Goal: Task Accomplishment & Management: Use online tool/utility

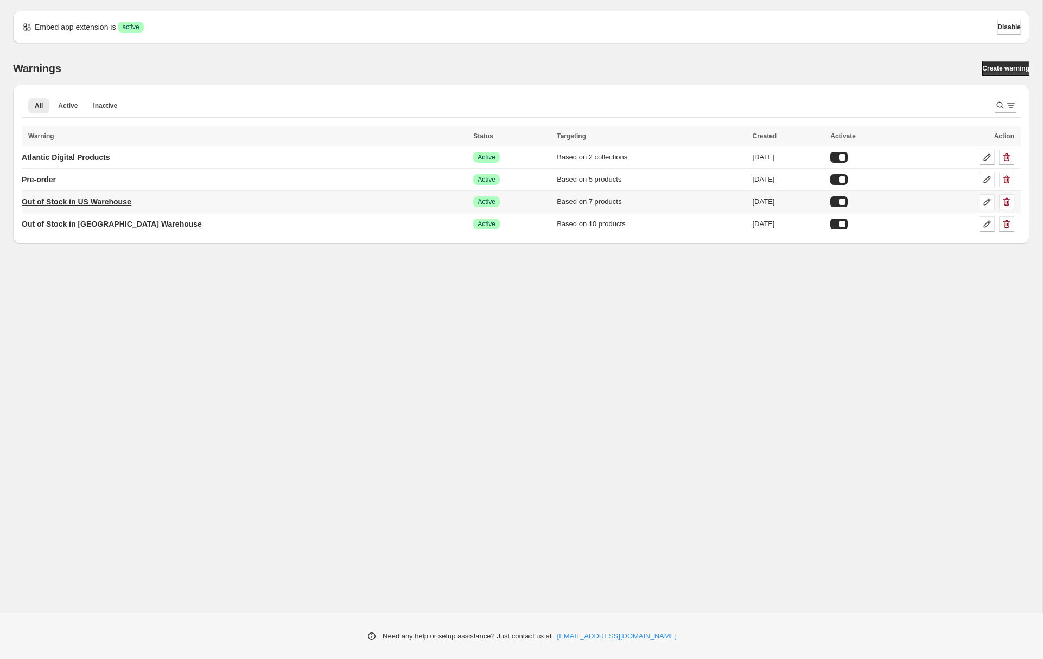
click at [110, 202] on p "Out of Stock in US Warehouse" at bounding box center [77, 201] width 110 height 11
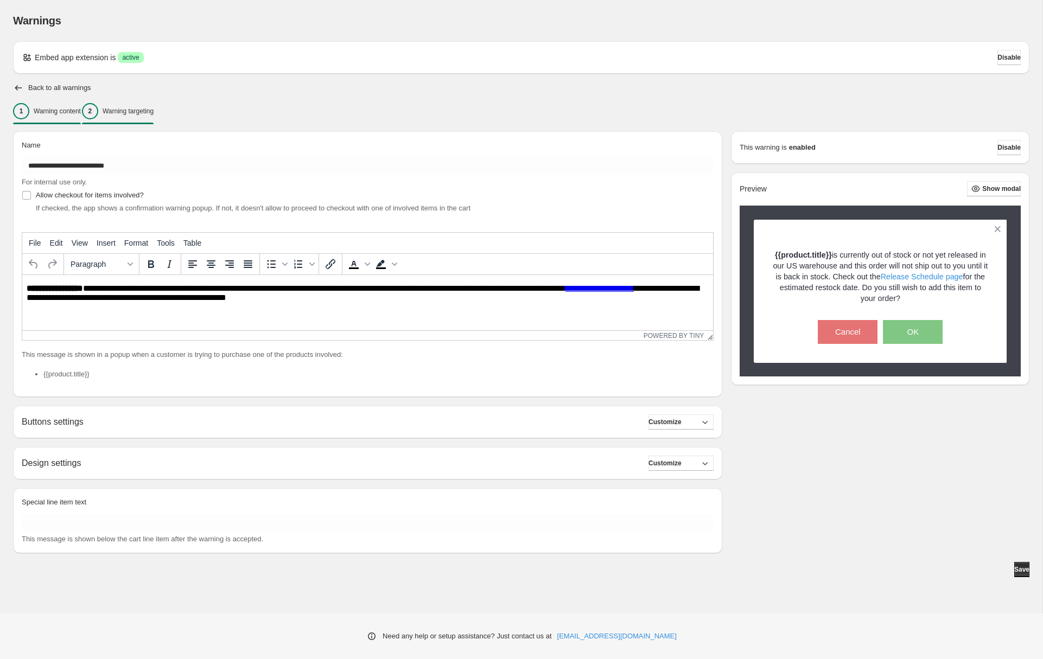
click at [154, 111] on p "Warning targeting" at bounding box center [128, 111] width 51 height 9
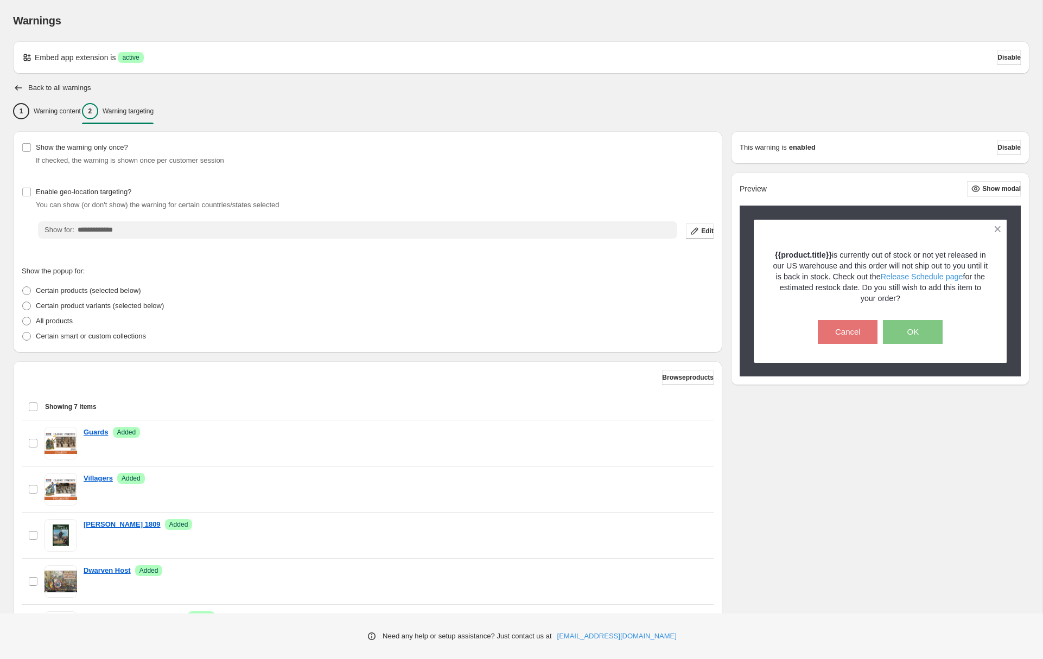
click at [665, 388] on div "Browse products Showing 7 items Select all 7 items Showing 7 items Select Selec…" at bounding box center [368, 556] width 692 height 373
click at [672, 374] on span "Browse products" at bounding box center [688, 377] width 52 height 9
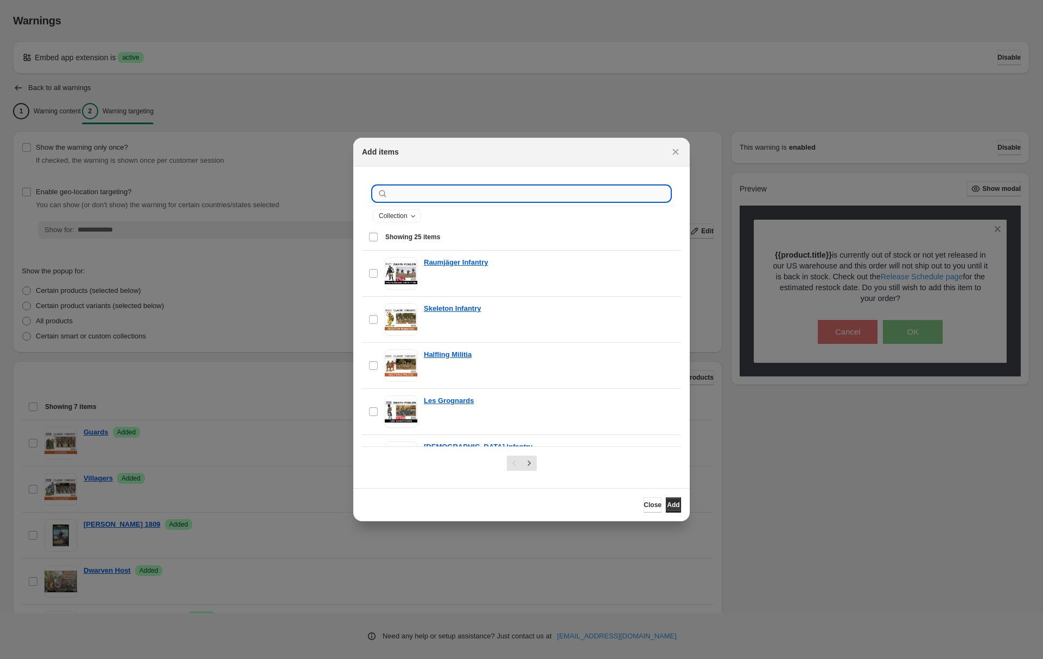
click at [392, 193] on input ":r1c:" at bounding box center [530, 193] width 280 height 15
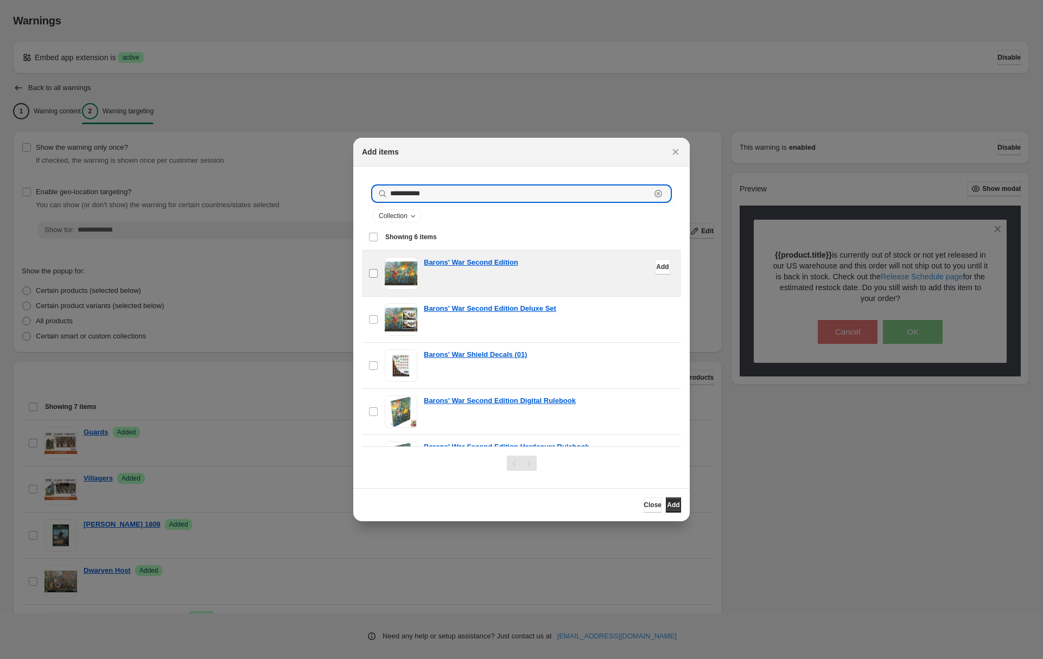
type input "**********"
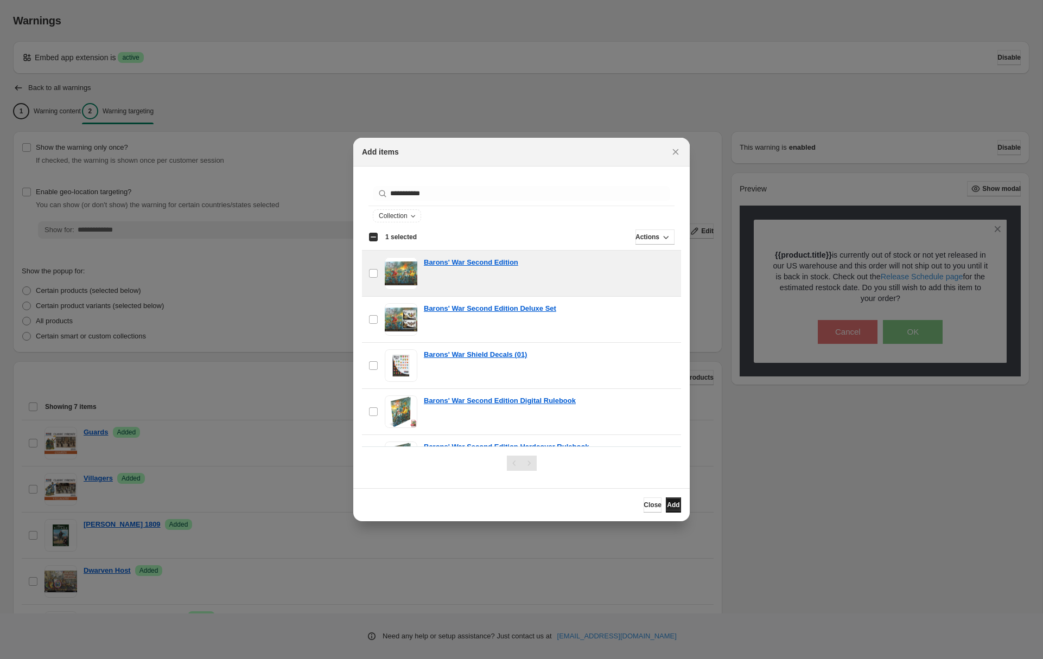
click at [667, 501] on span "Add" at bounding box center [673, 505] width 12 height 9
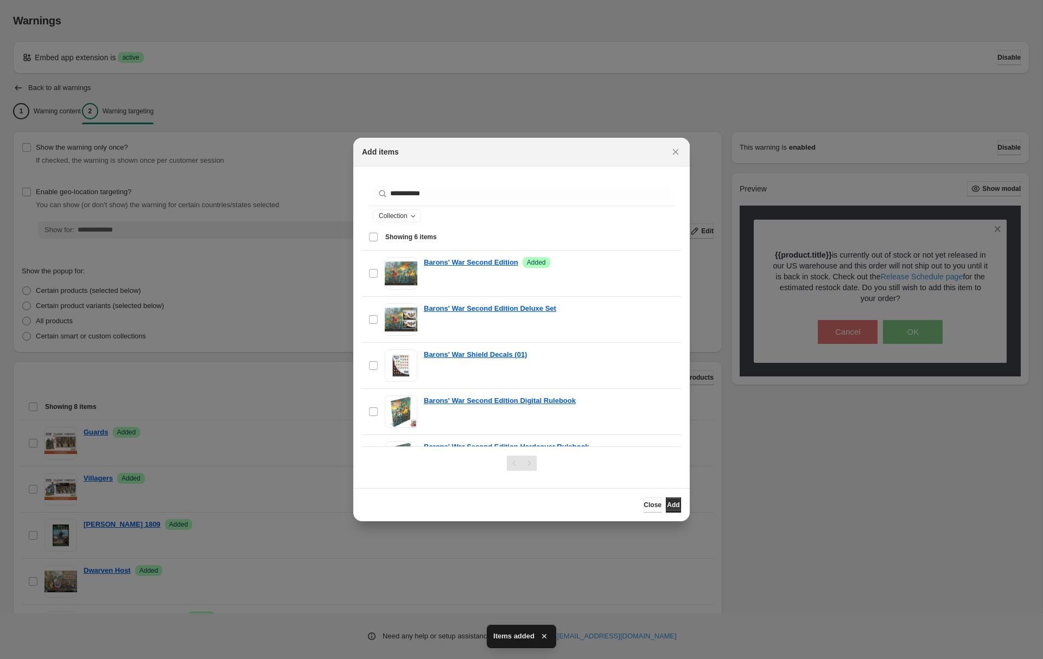
click at [644, 501] on span "Close" at bounding box center [653, 505] width 18 height 9
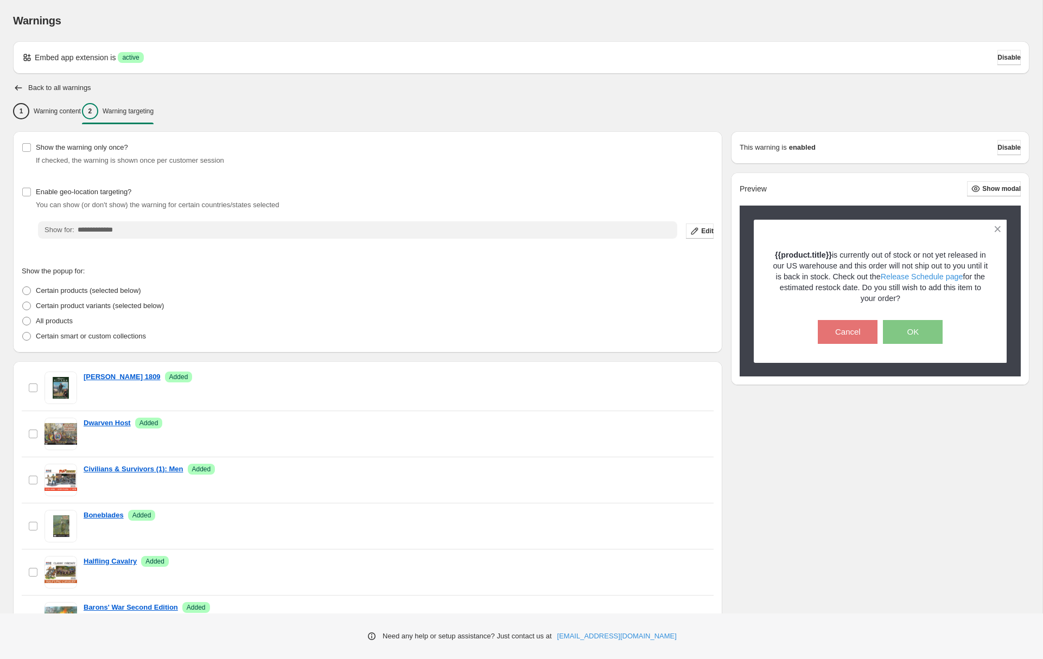
scroll to position [103, 0]
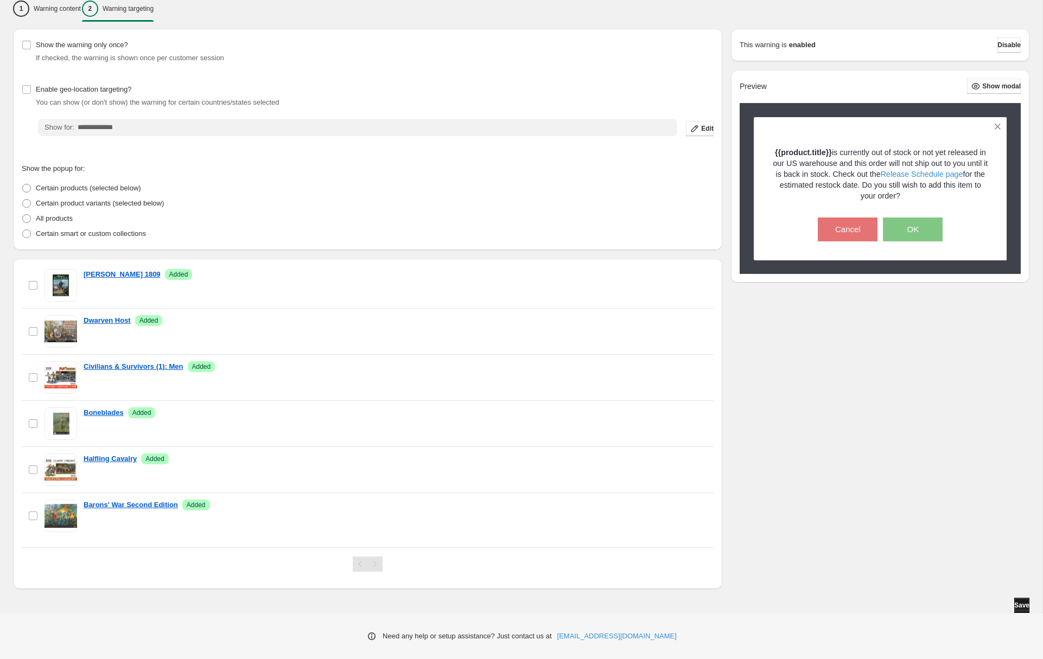
click at [1021, 607] on span "Save" at bounding box center [1021, 605] width 15 height 9
